Goal: Check status: Check status

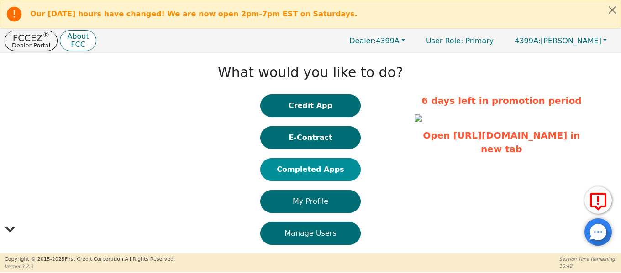
click at [297, 171] on button "Completed Apps" at bounding box center [310, 169] width 100 height 23
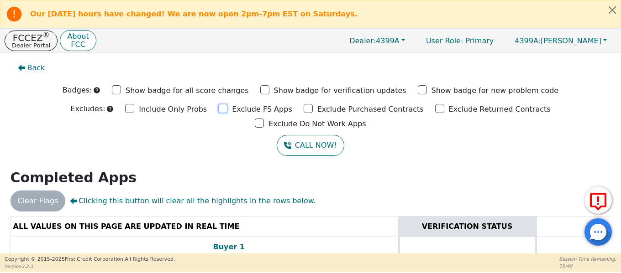
click at [218, 107] on input "Exclude FS Apps" at bounding box center [222, 108] width 9 height 9
checkbox input "true"
click at [303, 107] on div "Exclude Purchased Contracts" at bounding box center [363, 109] width 120 height 14
drag, startPoint x: 371, startPoint y: 110, endPoint x: 456, endPoint y: 113, distance: 85.4
click at [435, 110] on input "Exclude Returned Contracts" at bounding box center [439, 108] width 9 height 9
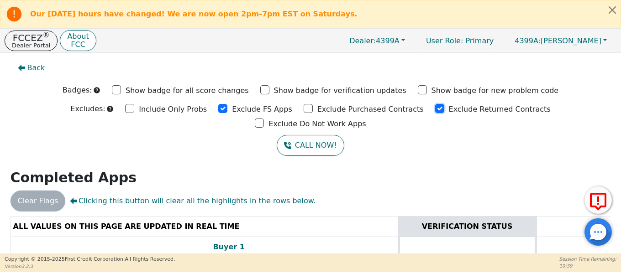
checkbox input "true"
click at [366, 116] on div "Exclude Do Not Work Apps" at bounding box center [310, 123] width 111 height 14
click at [264, 119] on input "Exclude Do Not Work Apps" at bounding box center [259, 123] width 9 height 9
checkbox input "true"
click at [303, 109] on input "Exclude Purchased Contracts" at bounding box center [307, 108] width 9 height 9
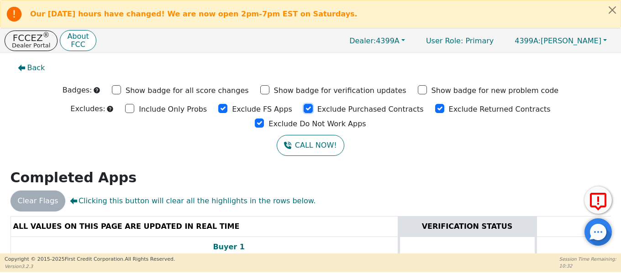
checkbox input "true"
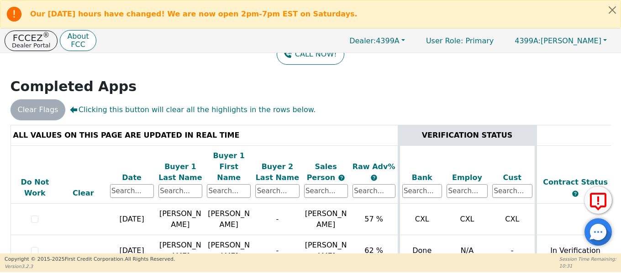
scroll to position [16, 0]
